Goal: Navigation & Orientation: Find specific page/section

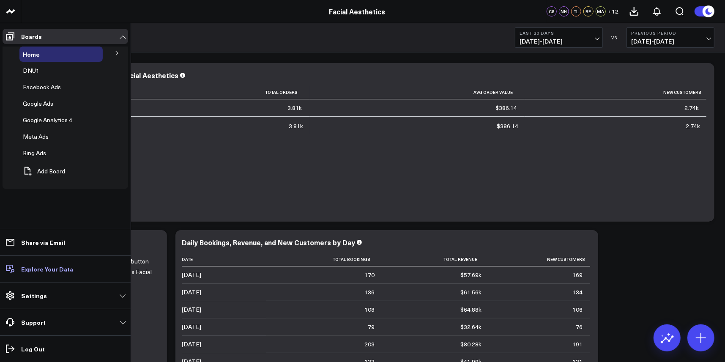
click at [55, 269] on p "Explore Your Data" at bounding box center [47, 268] width 52 height 7
